Goal: Task Accomplishment & Management: Use online tool/utility

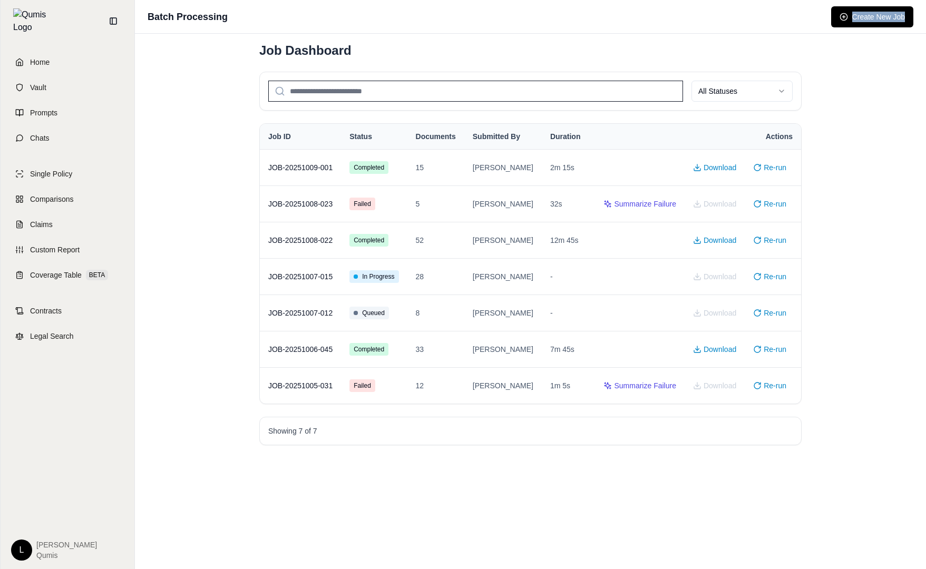
drag, startPoint x: 921, startPoint y: 5, endPoint x: 1016, endPoint y: 56, distance: 107.8
click at [926, 56] on html "Home Vault Prompts Chats Single Policy Comparisons Claims Custom Report Coverag…" at bounding box center [463, 284] width 926 height 569
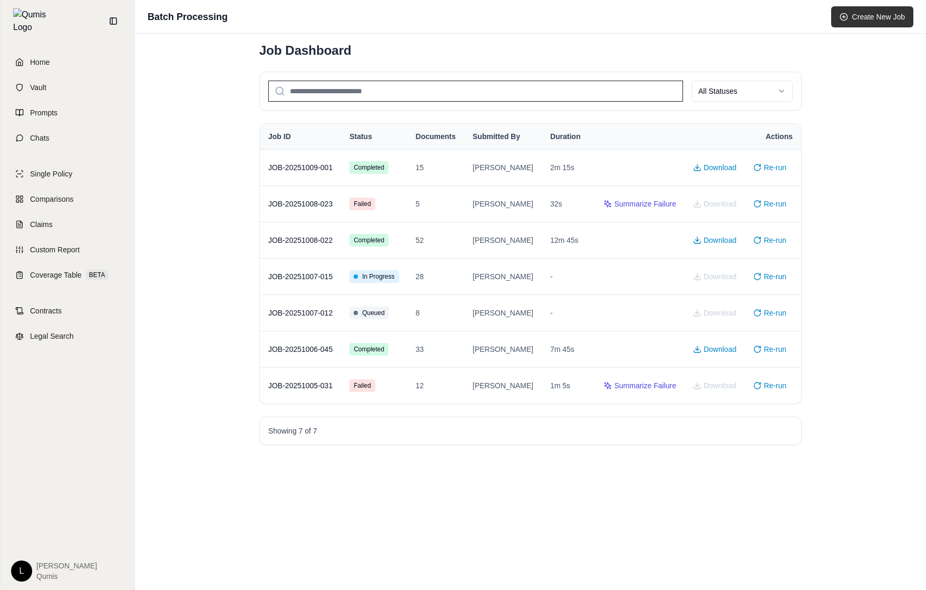
drag, startPoint x: 835, startPoint y: 54, endPoint x: 857, endPoint y: 21, distance: 40.3
click at [835, 54] on div "Batch Processing Create New Job Job Dashboard All Statuses Job ID Status Docume…" at bounding box center [530, 295] width 791 height 590
click at [873, 8] on button "Create New Job" at bounding box center [872, 16] width 82 height 21
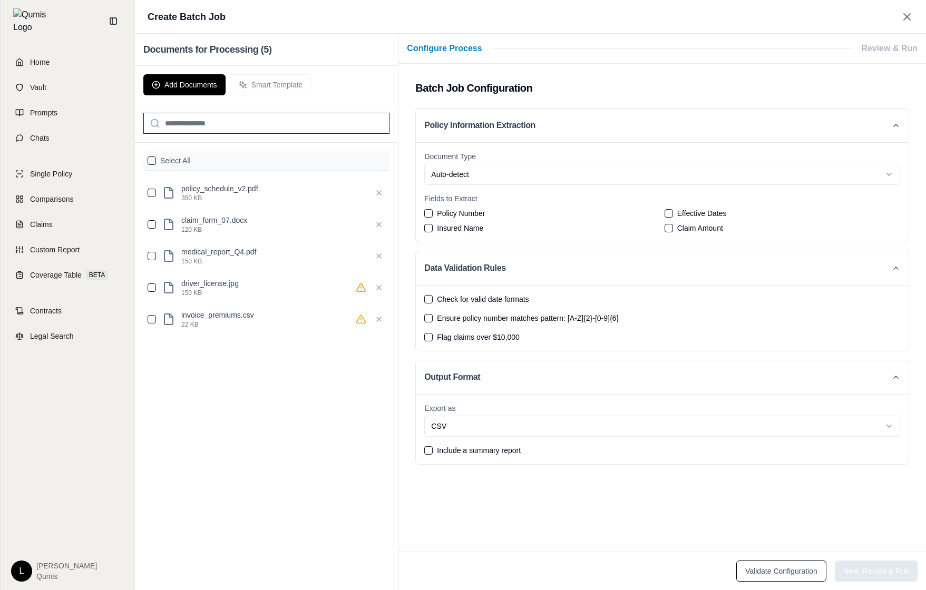
click at [549, 304] on label "Check for valid date formats" at bounding box center [662, 299] width 476 height 11
click at [433, 304] on button "Check for valid date formats" at bounding box center [428, 299] width 8 height 8
click at [461, 296] on span "Check for valid date formats" at bounding box center [483, 299] width 92 height 11
click at [433, 296] on button "Check for valid date formats" at bounding box center [428, 299] width 8 height 8
click at [205, 82] on button "Add Documents" at bounding box center [184, 84] width 82 height 21
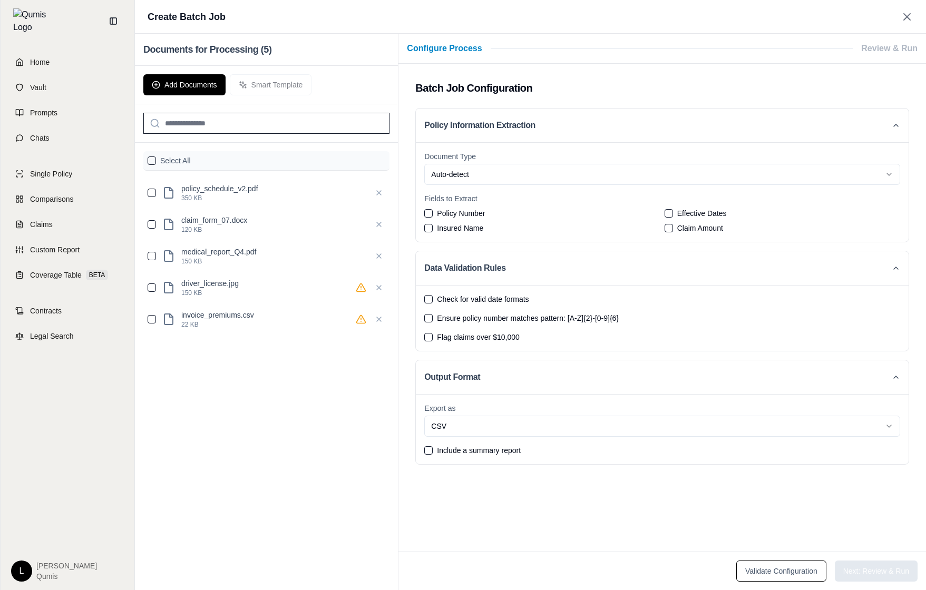
click at [279, 82] on div "Add Documents Smart Template" at bounding box center [266, 85] width 263 height 38
click at [177, 163] on label "Select All" at bounding box center [175, 160] width 31 height 11
click at [180, 160] on label "Select All" at bounding box center [175, 160] width 31 height 11
click at [152, 160] on button "button" at bounding box center [152, 161] width 8 height 8
click at [274, 84] on button "Smart Template" at bounding box center [271, 84] width 82 height 21
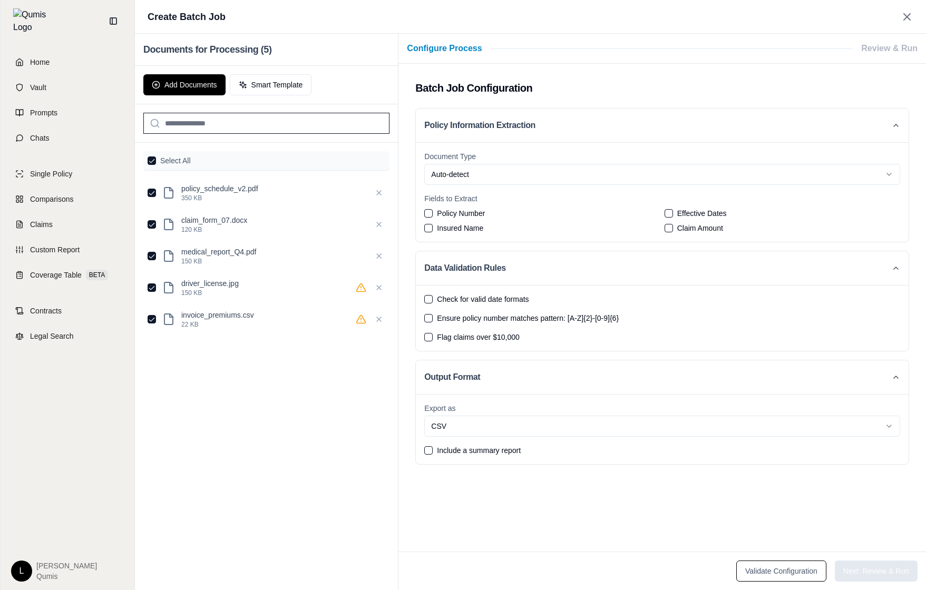
click at [497, 169] on html "Smart template generated successfully! Home Vault Prompts Chats Single Policy C…" at bounding box center [463, 295] width 926 height 590
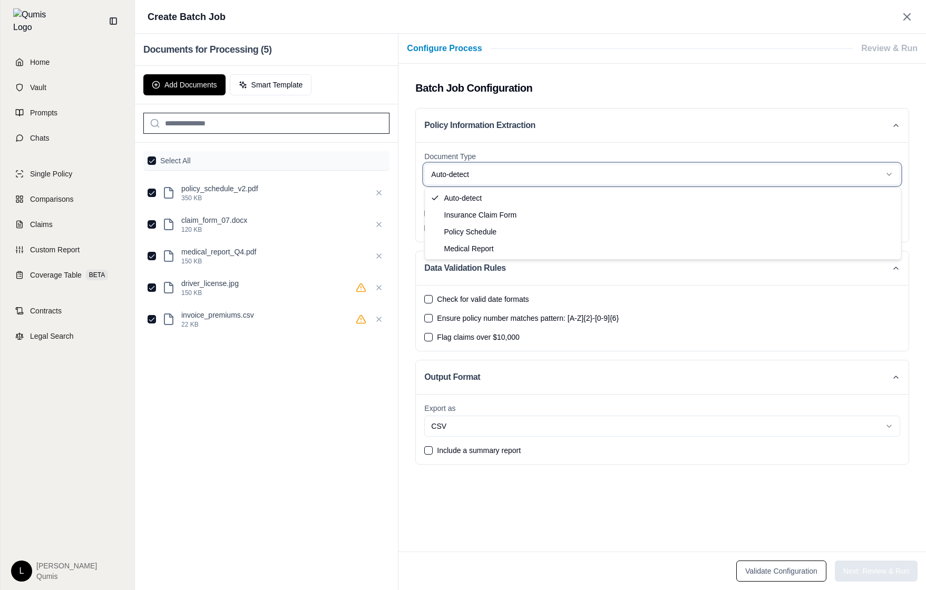
click at [497, 172] on html "Home Vault Prompts Chats Single Policy Comparisons Claims Custom Report Coverag…" at bounding box center [463, 295] width 926 height 590
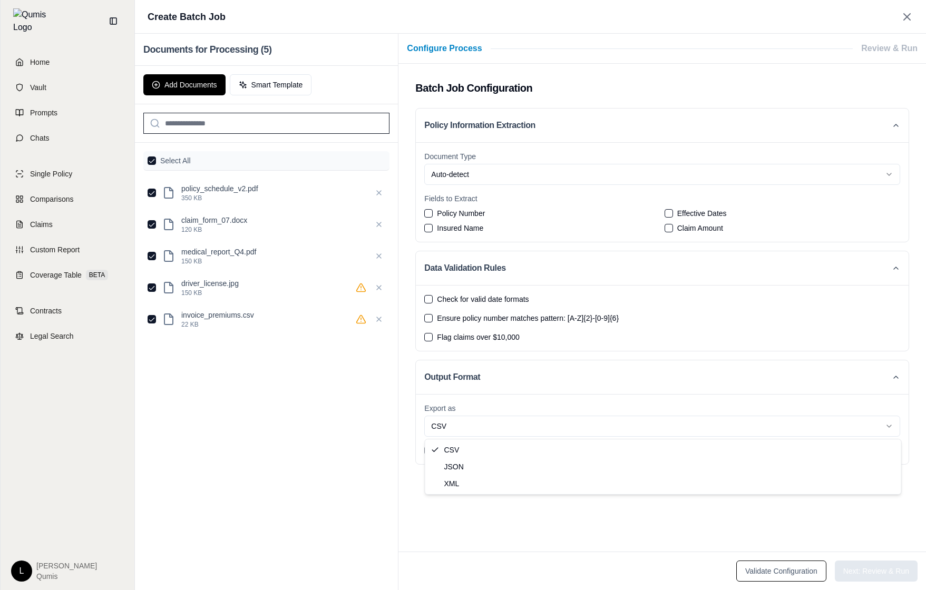
click at [501, 424] on html "Home Vault Prompts Chats Single Policy Comparisons Claims Custom Report Coverag…" at bounding box center [463, 295] width 926 height 590
click at [476, 450] on span "Include a summary report" at bounding box center [479, 450] width 84 height 11
click at [433, 450] on button "Include a summary report" at bounding box center [428, 450] width 8 height 8
click at [476, 450] on span "Include a summary report" at bounding box center [479, 450] width 84 height 11
click at [433, 450] on button "Include a summary report" at bounding box center [428, 450] width 8 height 8
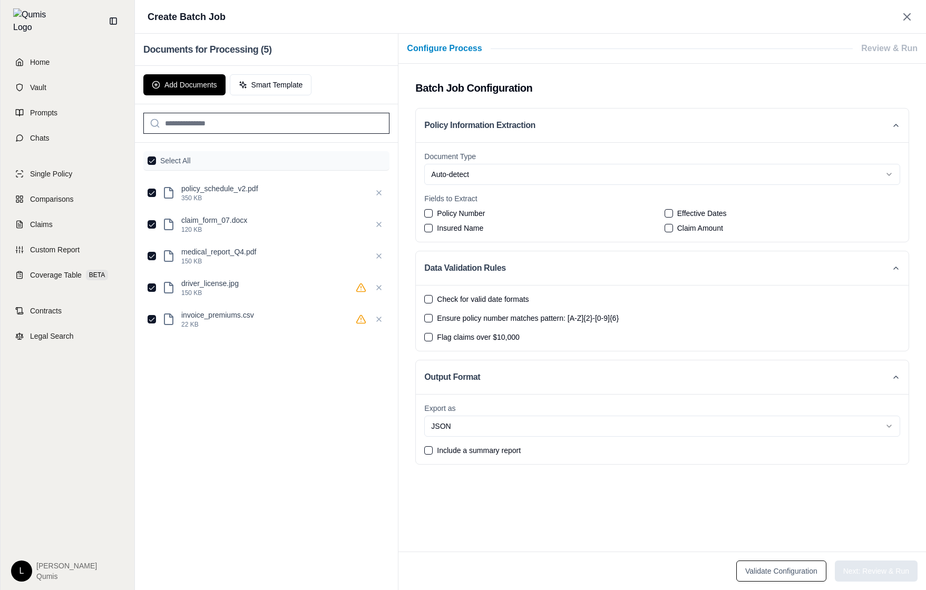
click at [491, 300] on span "Check for valid date formats" at bounding box center [483, 299] width 92 height 11
click at [433, 300] on button "Check for valid date formats" at bounding box center [428, 299] width 8 height 8
click at [491, 300] on span "Check for valid date formats" at bounding box center [483, 299] width 92 height 11
click at [433, 300] on button "Check for valid date formats" at bounding box center [428, 299] width 8 height 8
click at [861, 568] on div "Validate Configuration Next: Review & Run" at bounding box center [662, 571] width 511 height 21
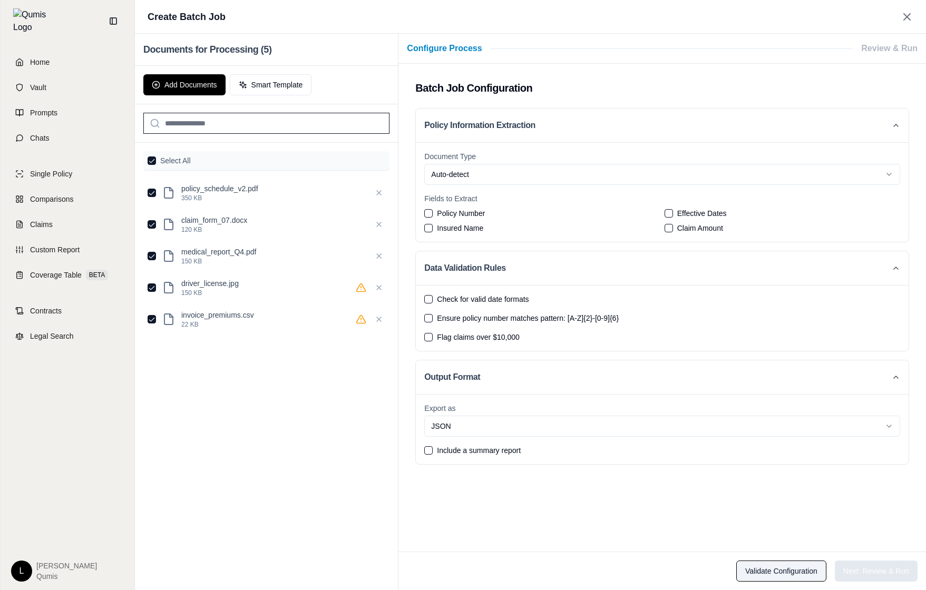
click at [797, 574] on button "Validate Configuration" at bounding box center [781, 571] width 90 height 21
click at [769, 581] on button "Validate Configuration" at bounding box center [781, 571] width 90 height 21
click at [770, 576] on button "Validate Configuration" at bounding box center [781, 571] width 90 height 21
click at [476, 205] on div "Fields to Extract Policy Number Effective Dates Insured Name Claim Amount" at bounding box center [662, 213] width 476 height 40
click at [474, 213] on span "Policy Number" at bounding box center [461, 213] width 48 height 11
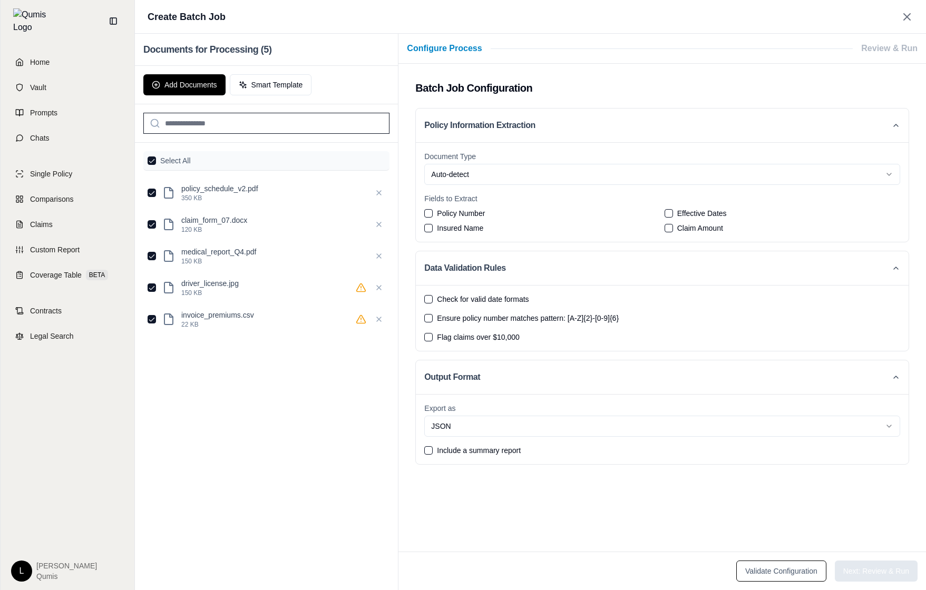
click at [433, 213] on button "Policy Number" at bounding box center [428, 213] width 8 height 8
click at [884, 572] on button "Next: Review & Run" at bounding box center [876, 571] width 83 height 21
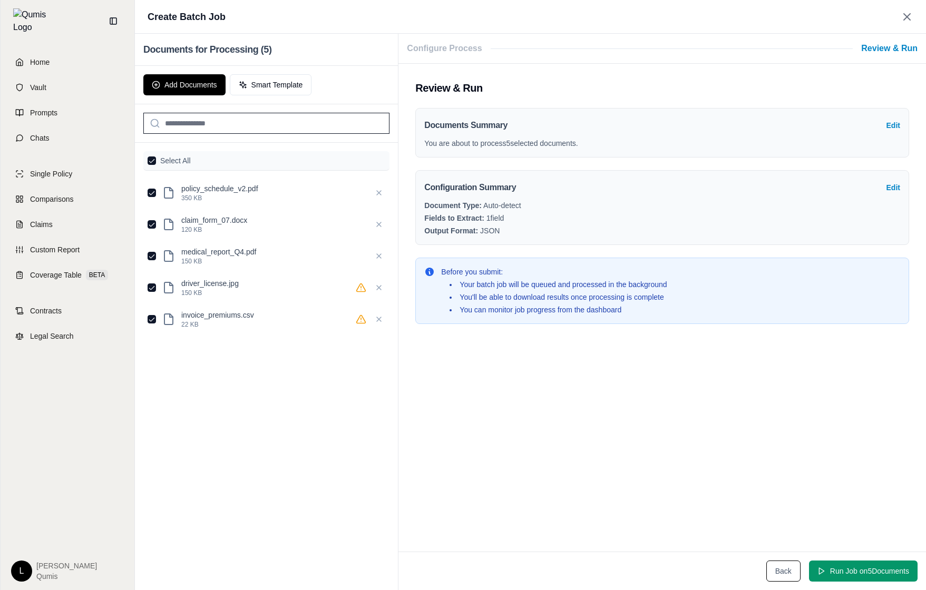
click at [721, 394] on div "Review & Run Documents Summary Edit You are about to process 5 selected documen…" at bounding box center [662, 308] width 528 height 488
click at [890, 122] on button "Edit" at bounding box center [894, 125] width 14 height 11
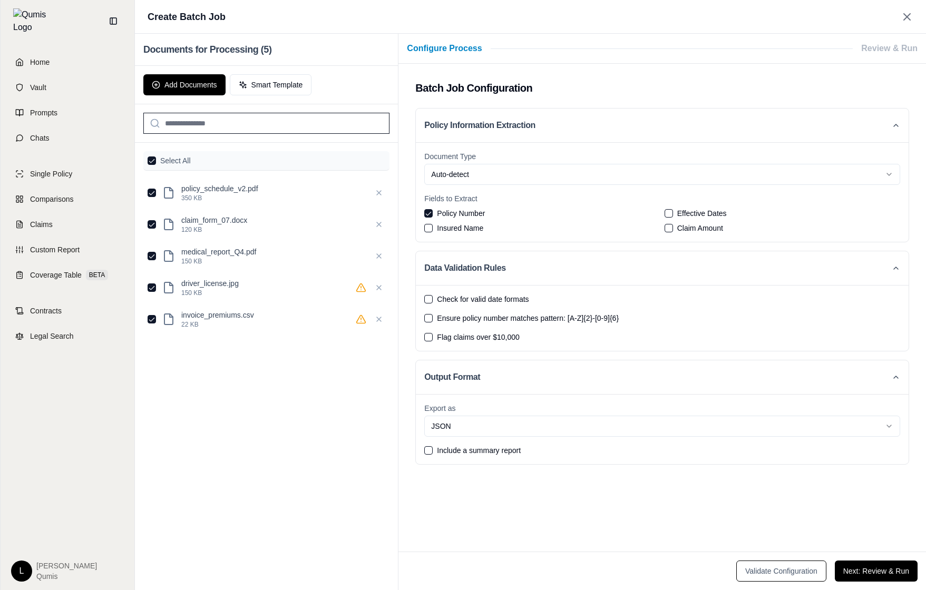
click at [890, 122] on button "Policy Information Extraction" at bounding box center [662, 126] width 493 height 34
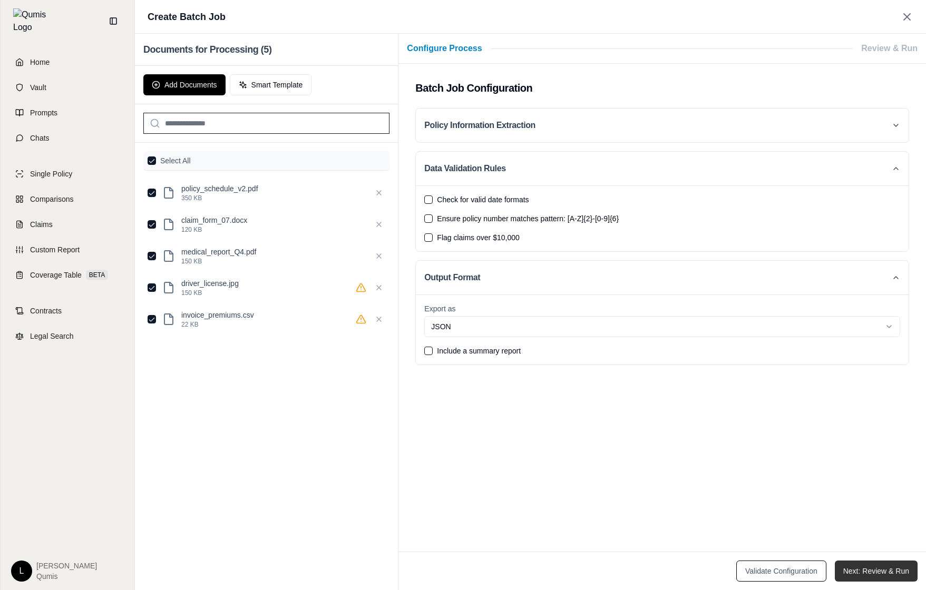
click at [890, 571] on button "Next: Review & Run" at bounding box center [876, 571] width 83 height 21
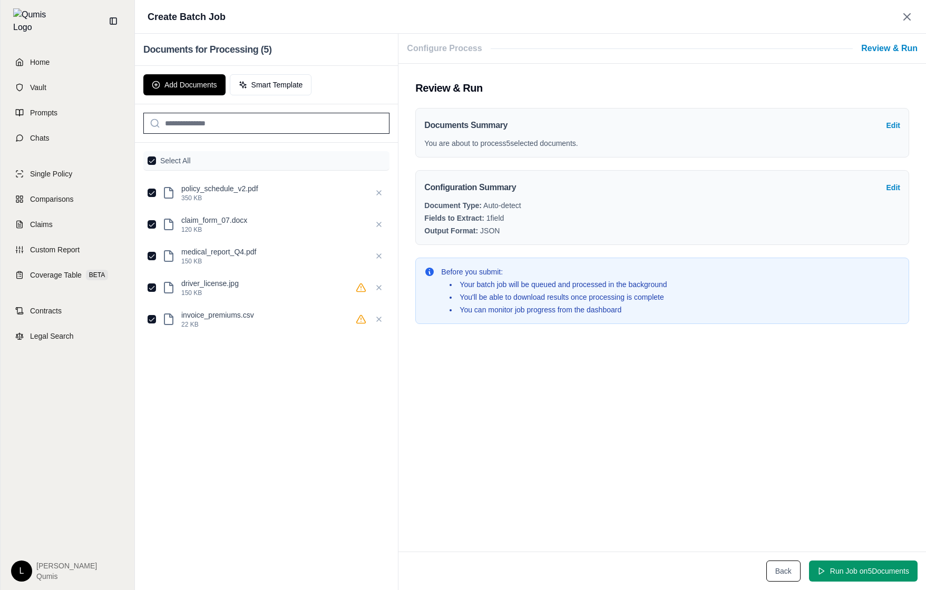
click at [890, 571] on button "Run Job on 5 Document s" at bounding box center [863, 571] width 109 height 21
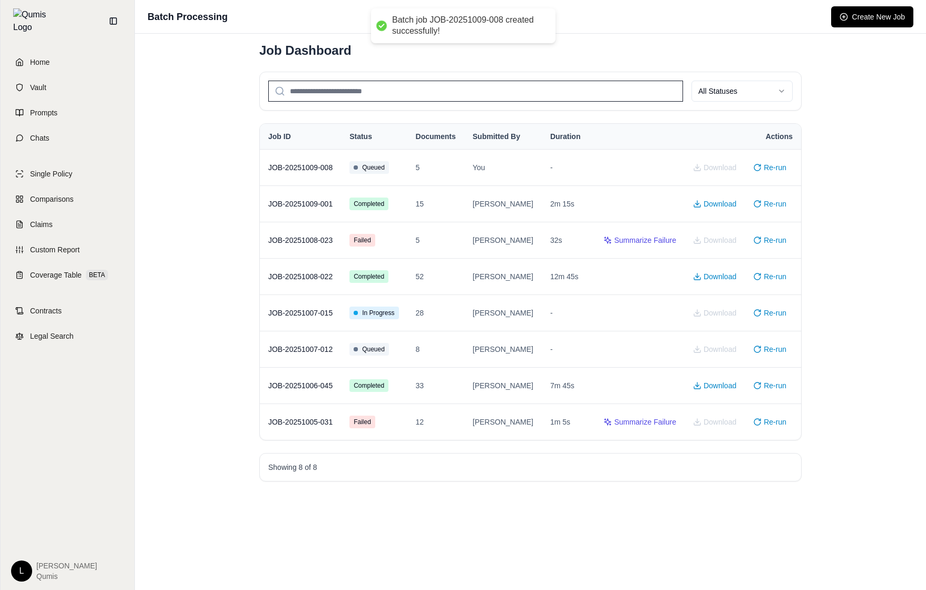
click at [847, 348] on div "Batch Processing Create New Job Job Dashboard All Statuses Job ID Status Docume…" at bounding box center [530, 295] width 791 height 590
click at [847, 336] on div "Batch Processing Create New Job Job Dashboard All Statuses Job ID Status Docume…" at bounding box center [530, 295] width 791 height 590
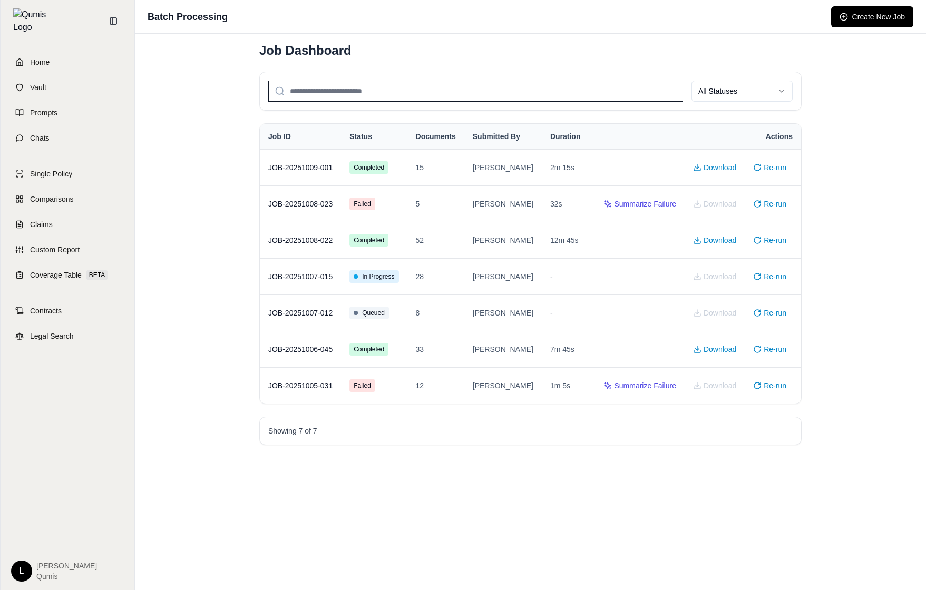
click at [925, 174] on div "Batch Processing Create New Job Job Dashboard All Statuses Job ID Status Docume…" at bounding box center [530, 295] width 791 height 590
click at [853, 11] on button "Create New Job" at bounding box center [876, 16] width 82 height 21
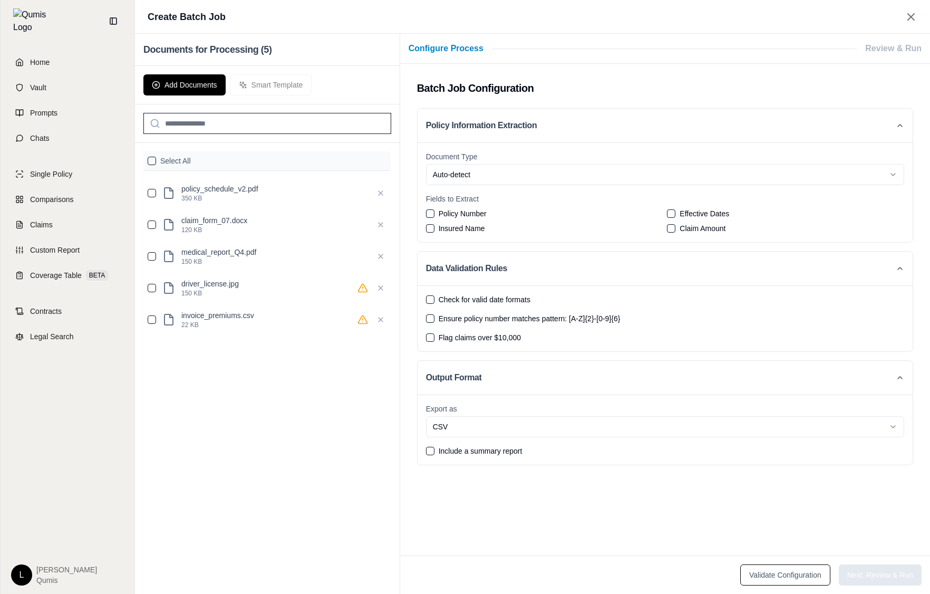
click at [299, 79] on div "Add Documents Smart Template" at bounding box center [267, 85] width 265 height 38
click at [200, 77] on button "Add Documents" at bounding box center [184, 84] width 82 height 21
click at [226, 184] on p "policy_schedule_v2.pdf" at bounding box center [274, 188] width 187 height 11
click at [152, 159] on button "button" at bounding box center [152, 161] width 8 height 8
click at [247, 95] on button "Smart Template" at bounding box center [271, 84] width 82 height 21
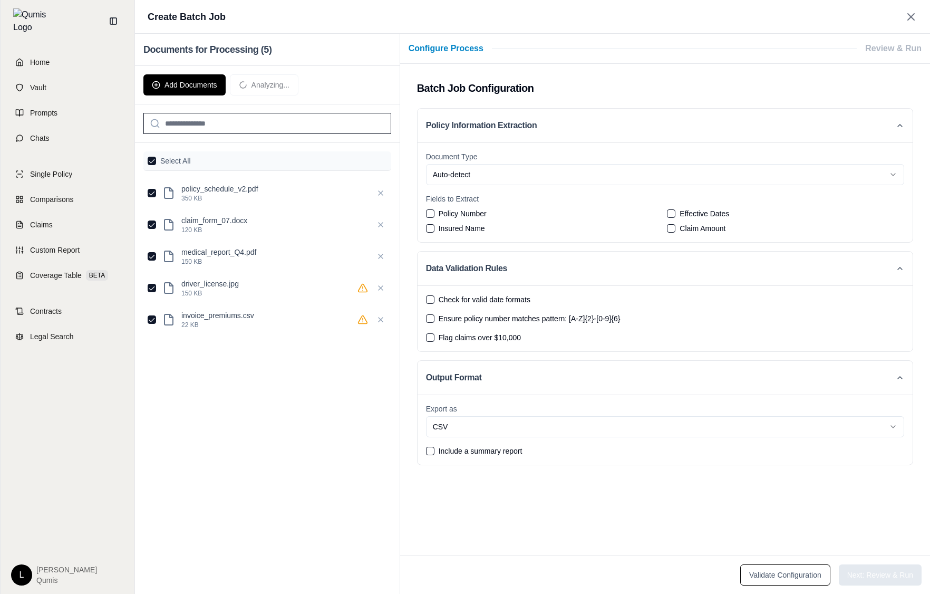
click at [251, 89] on div "Add Documents Analyzing..." at bounding box center [267, 85] width 265 height 38
click at [132, 236] on div "Home Vault Prompts Chats Single Policy Comparisons Claims Custom Report Coverag…" at bounding box center [68, 317] width 134 height 551
click at [110, 18] on icon at bounding box center [113, 21] width 6 height 6
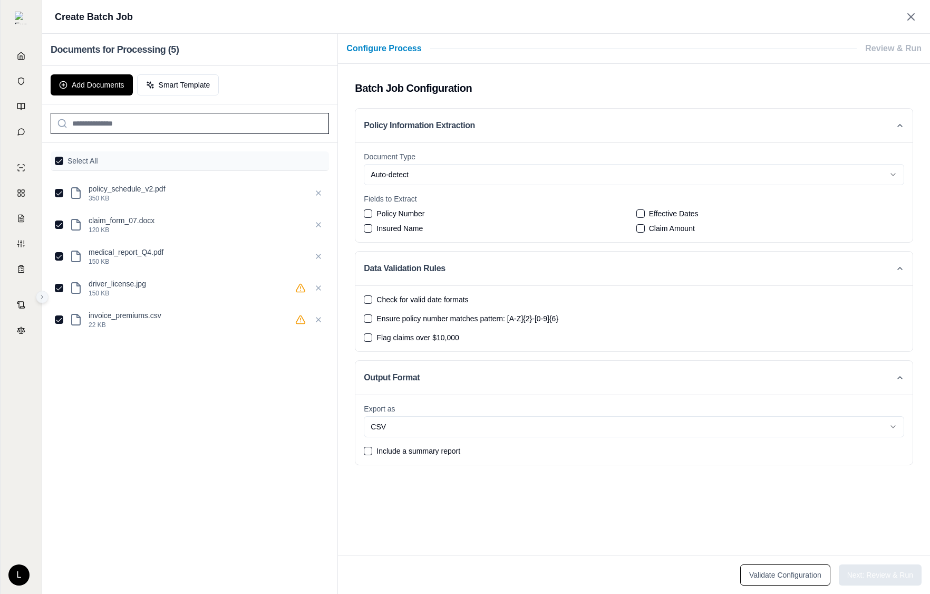
click at [43, 300] on button at bounding box center [42, 296] width 13 height 13
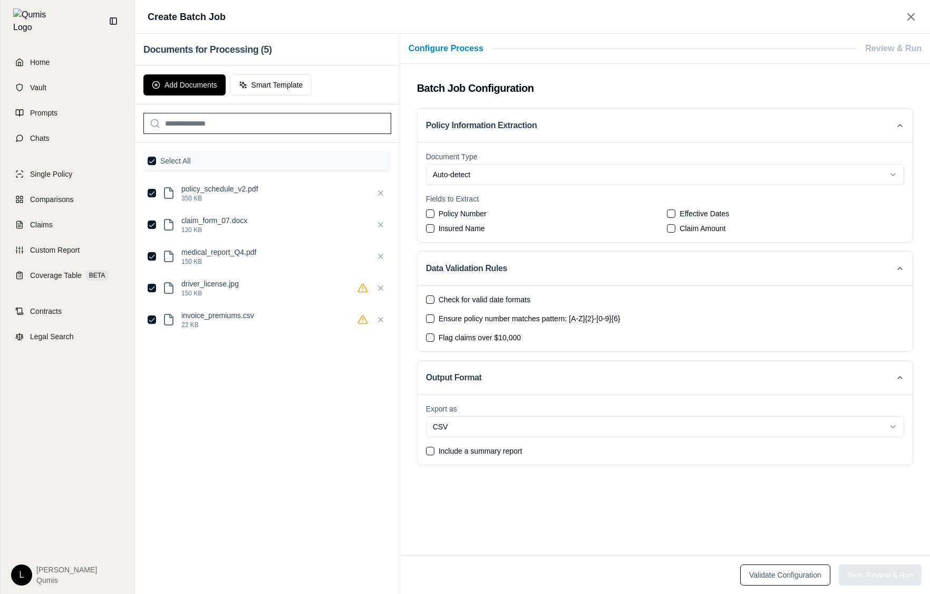
click at [352, 408] on div "Select All policy_schedule_v2.pdf 350 KB claim_form_07.docx 120 KB medical_repo…" at bounding box center [267, 368] width 265 height 451
click at [353, 419] on div "Select All policy_schedule_v2.pdf 350 KB claim_form_07.docx 120 KB medical_repo…" at bounding box center [267, 368] width 265 height 451
click at [352, 423] on div "Select All policy_schedule_v2.pdf 350 KB claim_form_07.docx 120 KB medical_repo…" at bounding box center [267, 368] width 265 height 451
click at [352, 433] on div "Select All policy_schedule_v2.pdf 350 KB claim_form_07.docx 120 KB medical_repo…" at bounding box center [267, 368] width 265 height 451
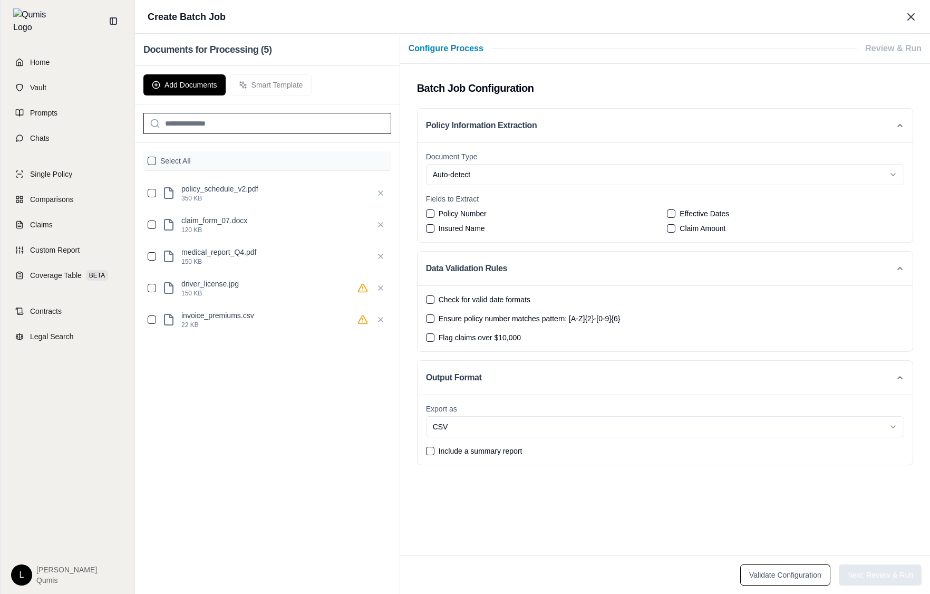
click at [909, 18] on icon at bounding box center [911, 17] width 6 height 6
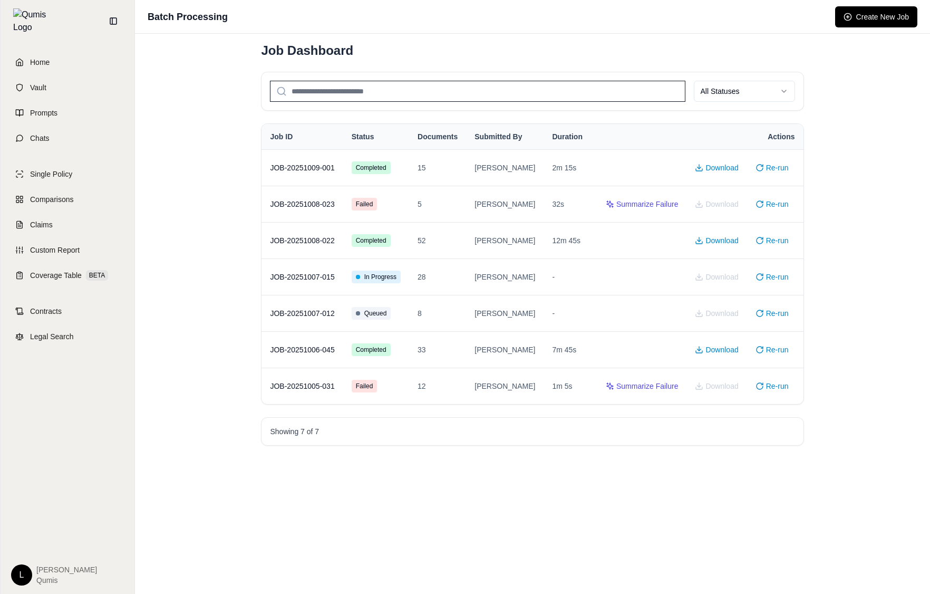
click at [867, 383] on div "Batch Processing Create New Job Job Dashboard All Statuses Job ID Status Docume…" at bounding box center [532, 297] width 795 height 594
click at [885, 239] on div "Batch Processing Create New Job Job Dashboard All Statuses Job ID Status Docume…" at bounding box center [532, 297] width 795 height 594
click at [847, 210] on div "Batch Processing Create New Job Job Dashboard All Statuses Job ID Status Docume…" at bounding box center [532, 297] width 795 height 594
click at [249, 76] on div "Batch Processing Create New Job Job Dashboard All Statuses Job ID Status Docume…" at bounding box center [532, 297] width 795 height 594
click at [347, 46] on h1 "Job Dashboard" at bounding box center [307, 50] width 92 height 17
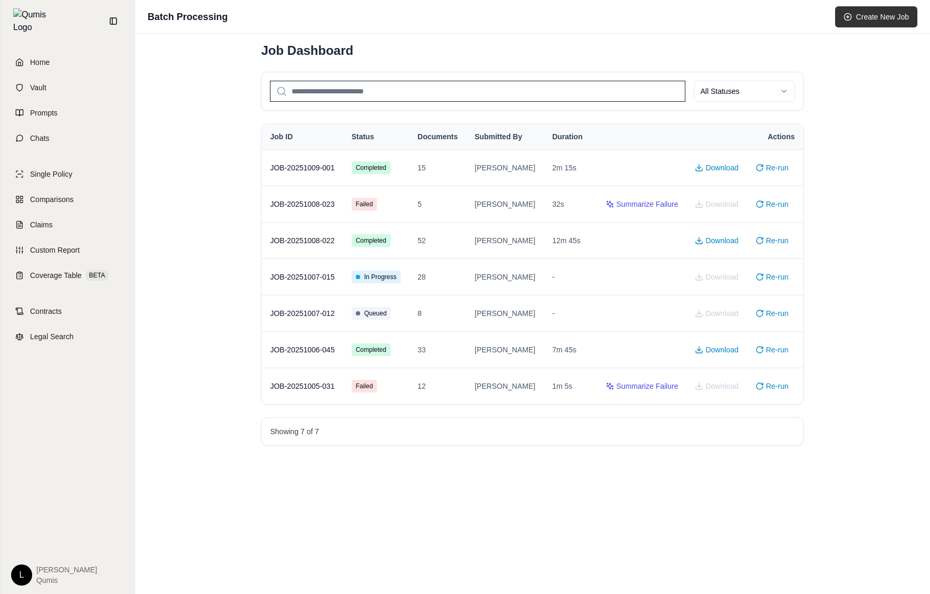
click at [889, 19] on button "Create New Job" at bounding box center [876, 16] width 82 height 21
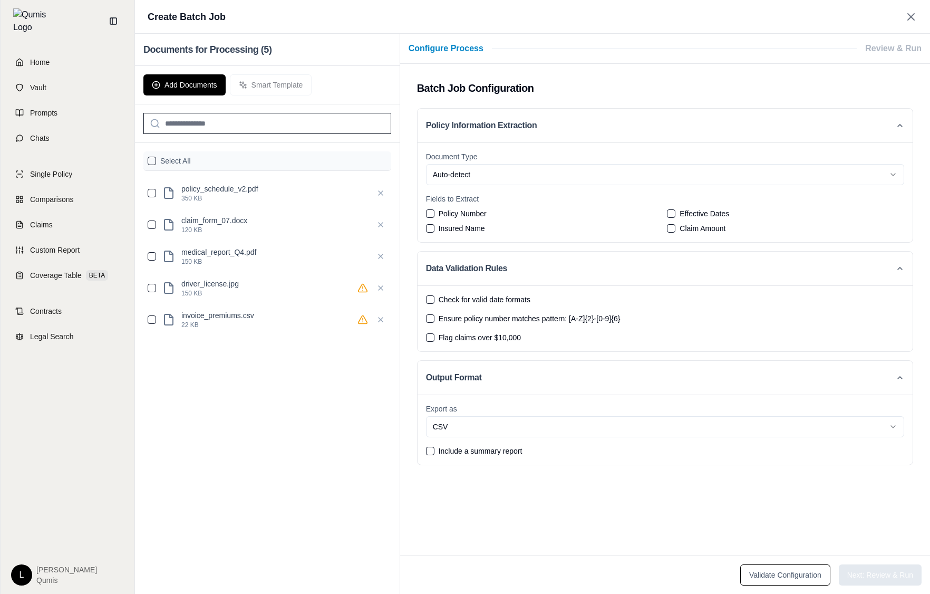
click at [742, 55] on div "Configure Process Review & Run" at bounding box center [665, 49] width 530 height 30
click at [173, 121] on input "search" at bounding box center [267, 123] width 248 height 21
click at [148, 160] on button "button" at bounding box center [152, 161] width 8 height 8
click at [178, 89] on button "Add Documents" at bounding box center [184, 84] width 82 height 21
click at [149, 157] on button "button" at bounding box center [152, 161] width 8 height 8
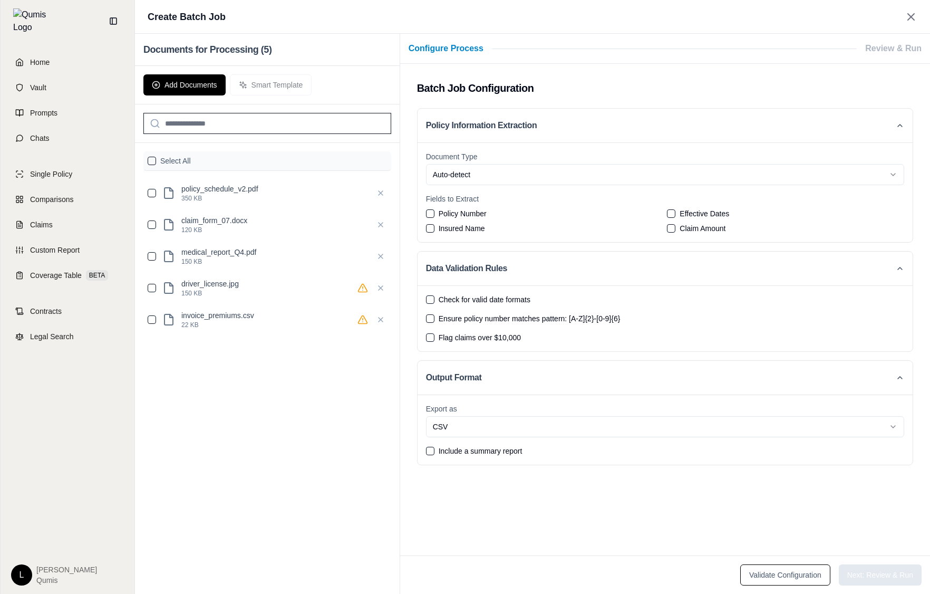
click at [151, 159] on button "button" at bounding box center [152, 161] width 8 height 8
click at [257, 86] on button "Smart Template" at bounding box center [271, 84] width 82 height 21
click at [459, 204] on div "Fields to Extract Policy Number Effective Dates Insured Name Claim Amount" at bounding box center [665, 213] width 478 height 40
click at [458, 212] on span "Policy Number" at bounding box center [463, 213] width 48 height 11
click at [434, 212] on button "Policy Number" at bounding box center [430, 213] width 8 height 8
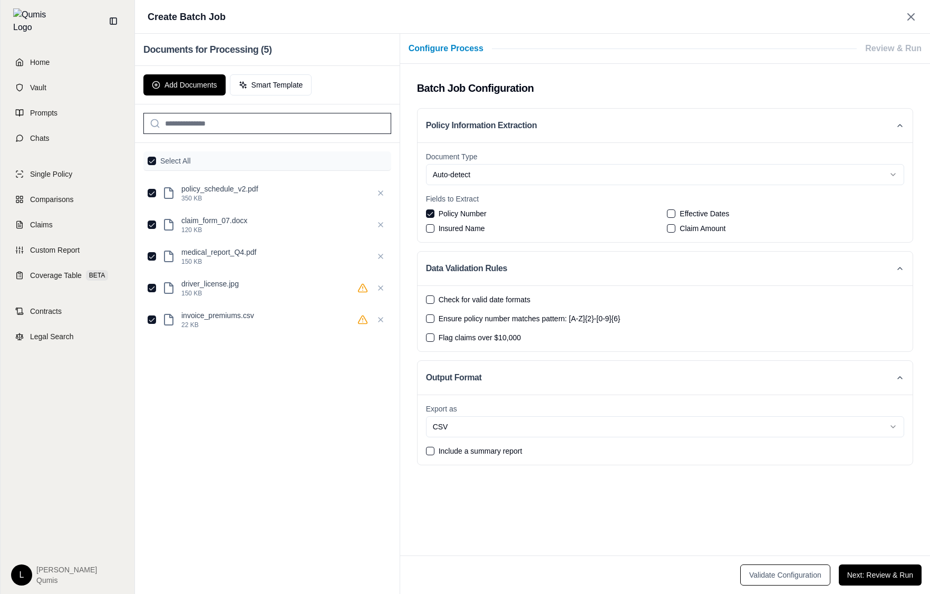
click at [493, 174] on html "Home Vault Prompts Chats Single Policy Comparisons Claims Custom Report Coverag…" at bounding box center [465, 297] width 930 height 594
click at [773, 568] on button "Validate Configuration" at bounding box center [785, 574] width 90 height 21
click at [852, 570] on button "Next: Review & Run" at bounding box center [880, 574] width 83 height 21
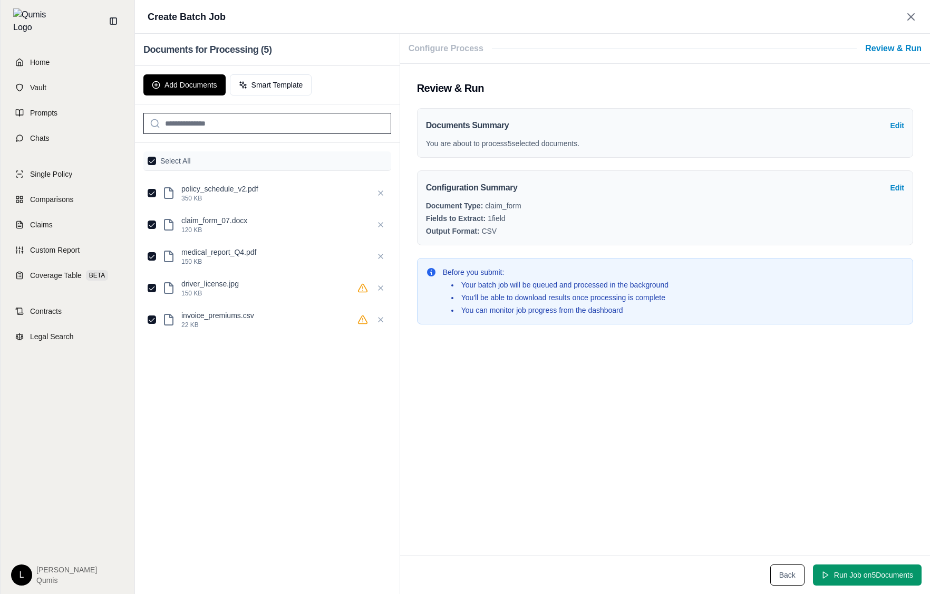
click at [712, 450] on div "Review & Run Documents Summary Edit You are about to process 5 selected documen…" at bounding box center [665, 309] width 530 height 491
click at [852, 573] on button "Run Job on 5 Document s" at bounding box center [867, 574] width 109 height 21
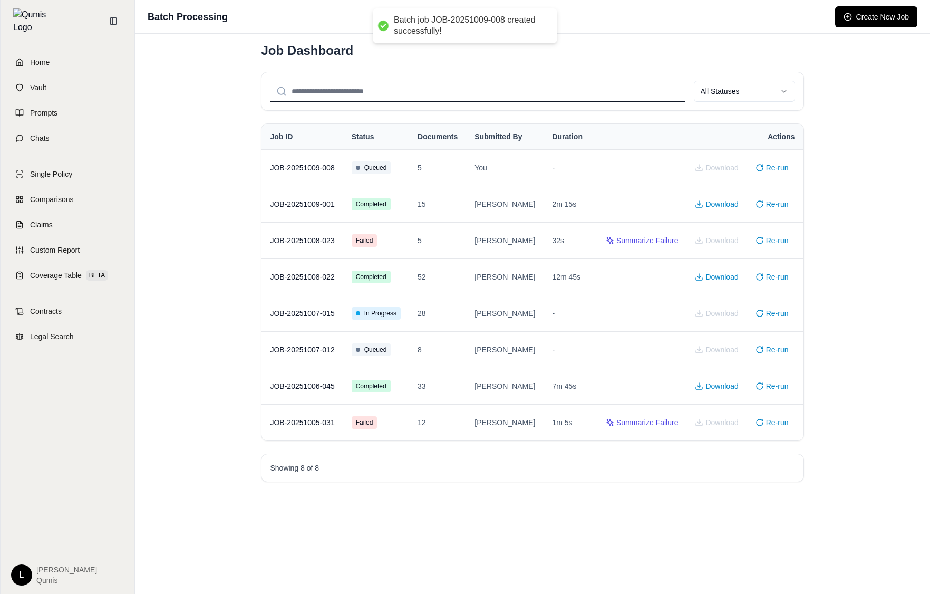
click at [878, 197] on div "Batch Processing Create New Job Job Dashboard All Statuses Job ID Status Docume…" at bounding box center [532, 297] width 795 height 594
click at [844, 144] on div "Batch Processing Create New Job Job Dashboard All Statuses Job ID Status Docume…" at bounding box center [532, 297] width 795 height 594
click at [848, 118] on div "Batch Processing Create New Job Job Dashboard All Statuses Job ID Status Docume…" at bounding box center [532, 297] width 795 height 594
click at [876, 19] on button "Create New Job" at bounding box center [876, 16] width 82 height 21
click at [851, 21] on button "Create New Job" at bounding box center [876, 16] width 82 height 21
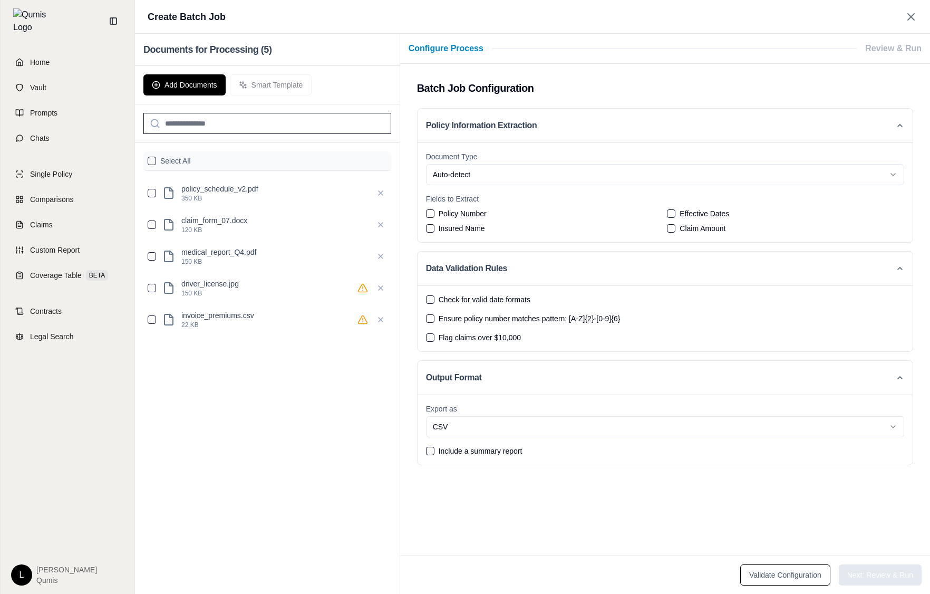
click at [287, 383] on div "Select All policy_schedule_v2.pdf 350 KB claim_form_07.docx 120 KB medical_repo…" at bounding box center [267, 368] width 265 height 451
click at [326, 417] on div "Select All policy_schedule_v2.pdf 350 KB claim_form_07.docx 120 KB medical_repo…" at bounding box center [267, 368] width 265 height 451
click at [354, 427] on div "Select All policy_schedule_v2.pdf 350 KB claim_form_07.docx 120 KB medical_repo…" at bounding box center [267, 368] width 265 height 451
click at [369, 405] on div "Select All policy_schedule_v2.pdf 350 KB claim_form_07.docx 120 KB medical_repo…" at bounding box center [267, 368] width 265 height 451
click at [167, 166] on div "Select All" at bounding box center [267, 161] width 248 height 20
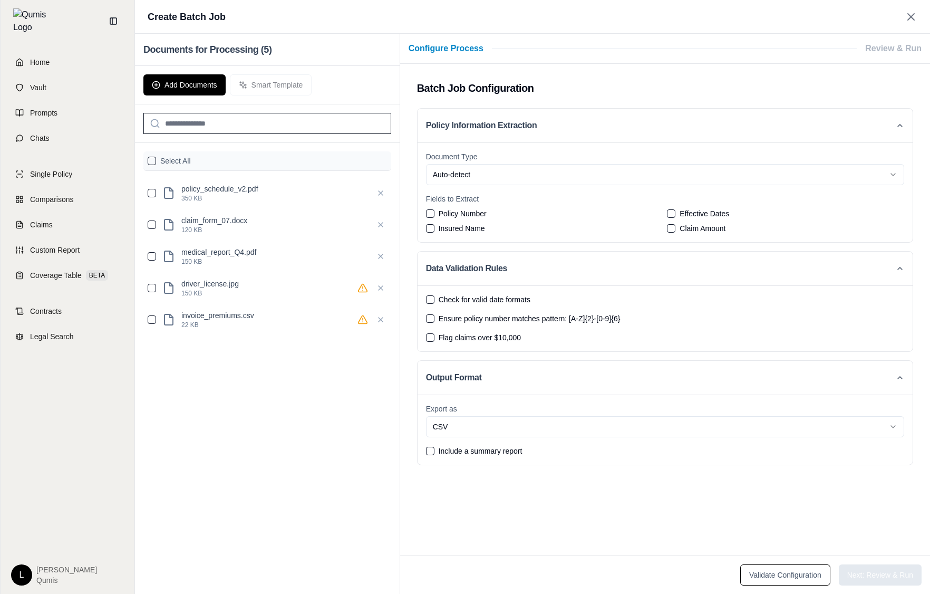
click at [170, 161] on label "Select All" at bounding box center [175, 160] width 31 height 11
click at [916, 18] on icon at bounding box center [910, 17] width 13 height 13
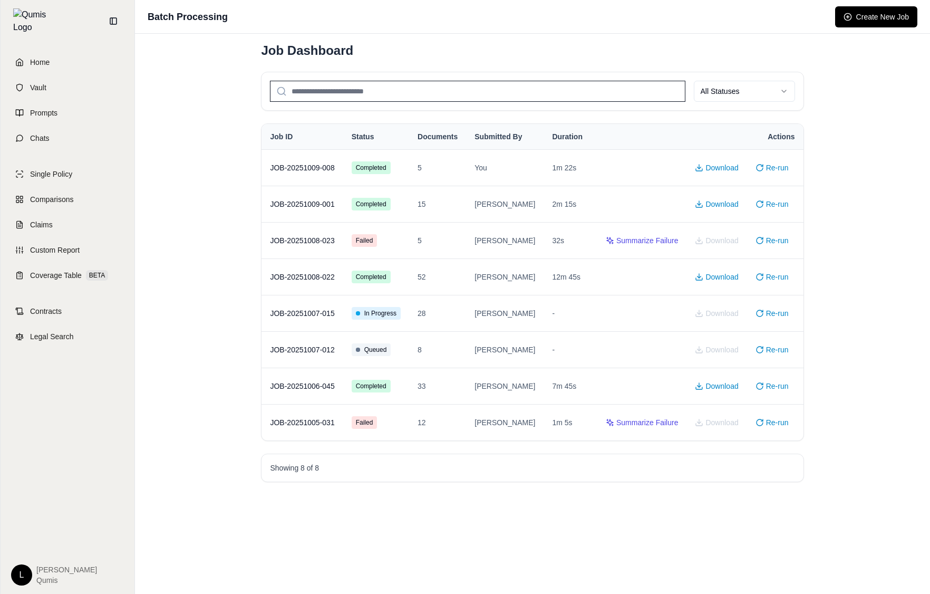
click at [874, 298] on div "Batch Processing Create New Job Job Dashboard All Statuses Job ID Status Docume…" at bounding box center [532, 297] width 795 height 594
click at [876, 291] on div "Batch Processing Create New Job Job Dashboard All Statuses Job ID Status Docume…" at bounding box center [532, 297] width 795 height 594
click at [822, 110] on div "Batch Processing Create New Job Job Dashboard All Statuses Job ID Status Docume…" at bounding box center [532, 297] width 795 height 594
click at [828, 115] on div "Batch Processing Create New Job Job Dashboard All Statuses Job ID Status Docume…" at bounding box center [532, 297] width 795 height 594
click at [836, 199] on div "Batch Processing Create New Job Job Dashboard All Statuses Job ID Status Docume…" at bounding box center [532, 297] width 795 height 594
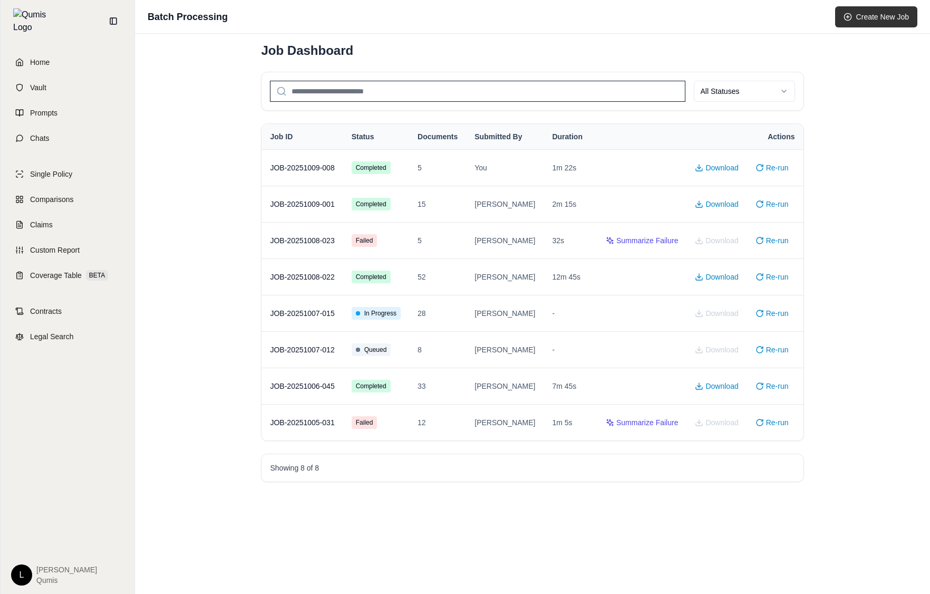
click at [879, 12] on button "Create New Job" at bounding box center [876, 16] width 82 height 21
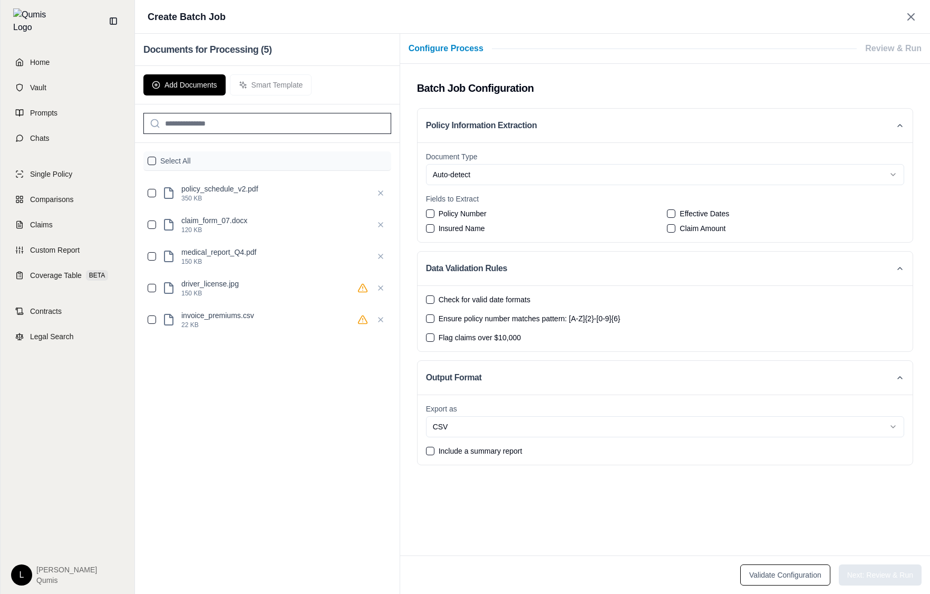
click at [179, 157] on label "Select All" at bounding box center [175, 160] width 31 height 11
click at [153, 159] on button "button" at bounding box center [152, 161] width 8 height 8
click at [520, 179] on html "Home Vault Prompts Chats Single Policy Comparisons Claims Custom Report Coverag…" at bounding box center [465, 297] width 930 height 594
click at [466, 210] on span "Policy Number" at bounding box center [463, 213] width 48 height 11
click at [434, 210] on button "Policy Number" at bounding box center [430, 213] width 8 height 8
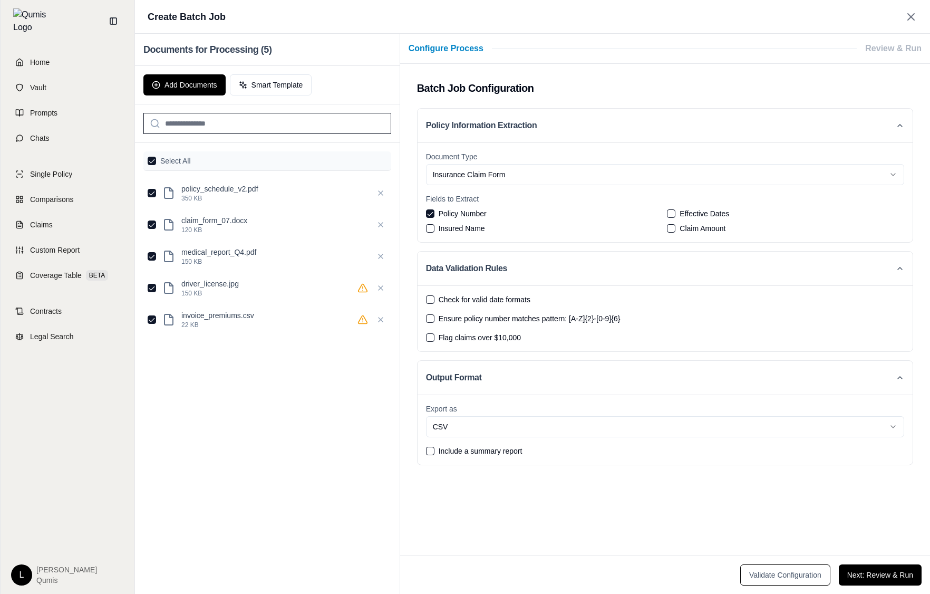
click at [481, 297] on span "Check for valid date formats" at bounding box center [485, 299] width 92 height 11
click at [434, 297] on button "Check for valid date formats" at bounding box center [430, 299] width 8 height 8
click at [859, 570] on button "Next: Review & Run" at bounding box center [880, 574] width 83 height 21
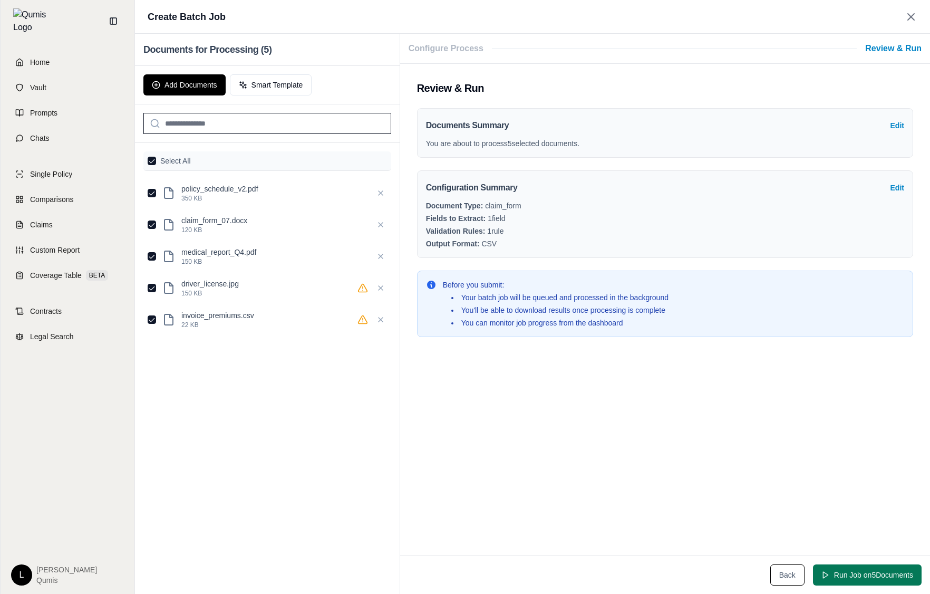
click at [854, 573] on button "Run Job on 5 Document s" at bounding box center [867, 574] width 109 height 21
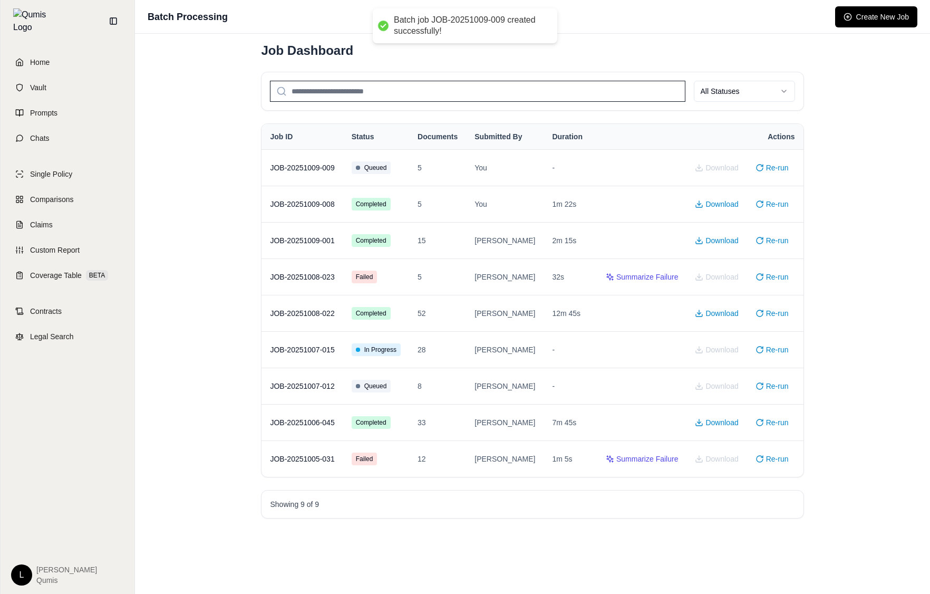
click at [851, 208] on div "Batch Processing Create New Job Job Dashboard All Statuses Job ID Status Docume…" at bounding box center [532, 297] width 795 height 594
